Goal: Transaction & Acquisition: Subscribe to service/newsletter

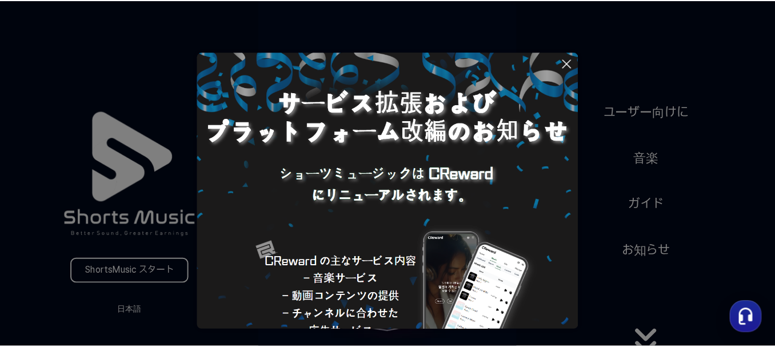
scroll to position [106, 0]
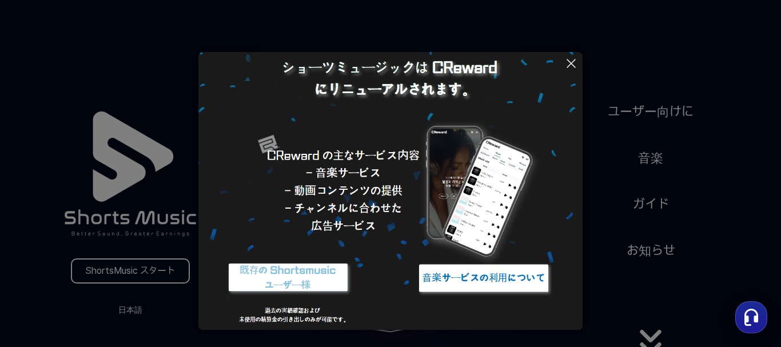
click at [169, 268] on button at bounding box center [390, 173] width 781 height 347
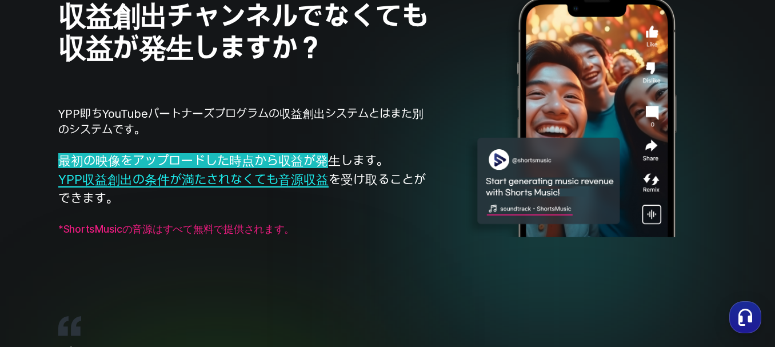
scroll to position [857, 0]
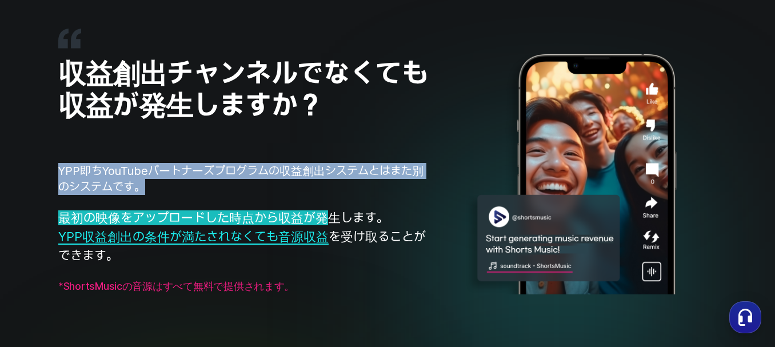
drag, startPoint x: 59, startPoint y: 167, endPoint x: 161, endPoint y: 184, distance: 103.7
click at [161, 184] on p "YPP即ちYouTubeパートナーズプログラムの収益創出システムとはまた別のシステムです。" at bounding box center [244, 179] width 373 height 32
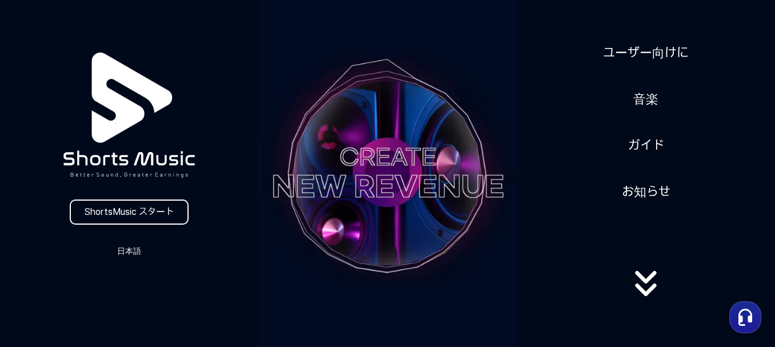
scroll to position [171, 0]
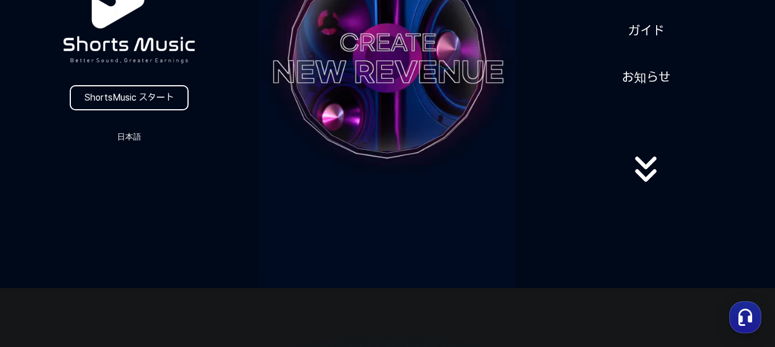
click at [649, 162] on icon at bounding box center [645, 169] width 73 height 46
click at [648, 176] on icon at bounding box center [645, 169] width 73 height 46
click at [354, 90] on video at bounding box center [387, 59] width 258 height 460
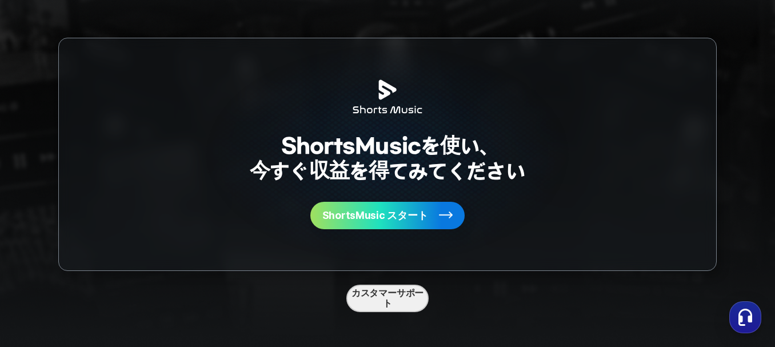
scroll to position [3038, 0]
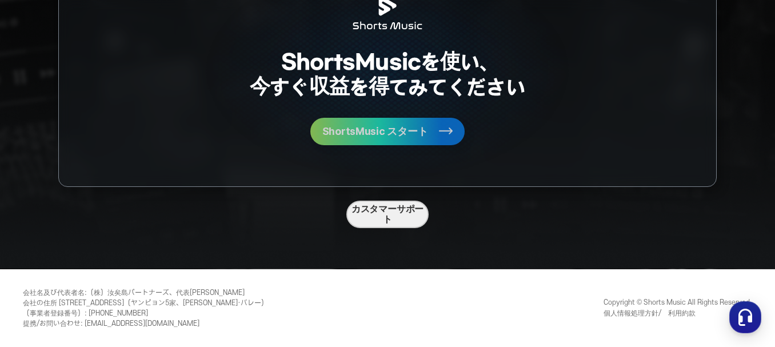
click at [426, 131] on span "ShortsMusic スタート" at bounding box center [375, 131] width 106 height 10
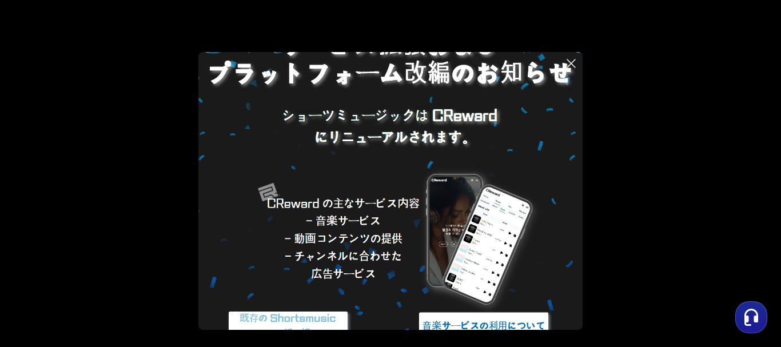
scroll to position [106, 0]
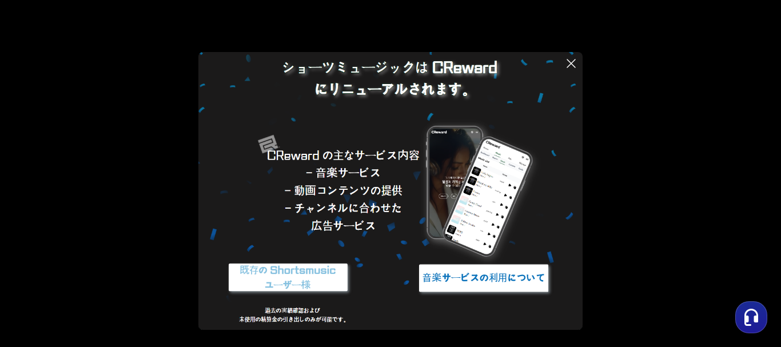
click at [460, 277] on img at bounding box center [483, 278] width 143 height 43
click at [689, 119] on button at bounding box center [390, 173] width 781 height 347
